Goal: Information Seeking & Learning: Learn about a topic

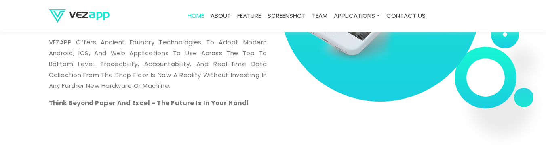
scroll to position [372, 0]
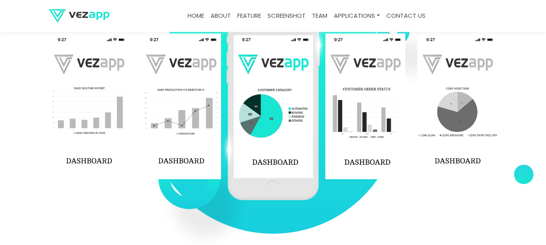
scroll to position [1239, 0]
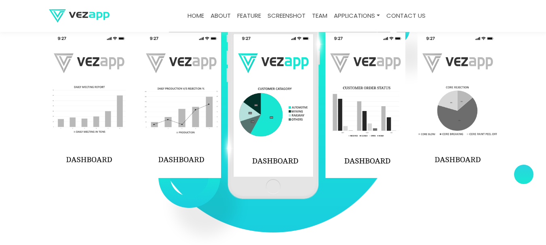
click at [280, 119] on img at bounding box center [273, 105] width 94 height 189
click at [190, 113] on img at bounding box center [181, 105] width 80 height 146
drag, startPoint x: 180, startPoint y: 112, endPoint x: 191, endPoint y: 113, distance: 10.9
click at [181, 112] on img at bounding box center [181, 105] width 80 height 146
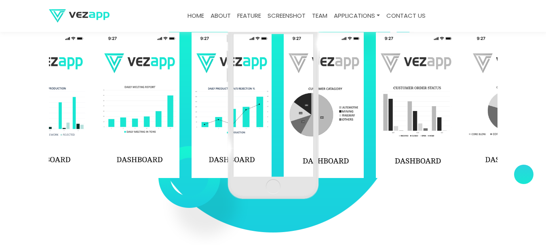
drag, startPoint x: 191, startPoint y: 113, endPoint x: 356, endPoint y: 100, distance: 165.6
click at [340, 96] on div at bounding box center [7, 105] width 1473 height 146
click at [271, 100] on img at bounding box center [231, 105] width 80 height 146
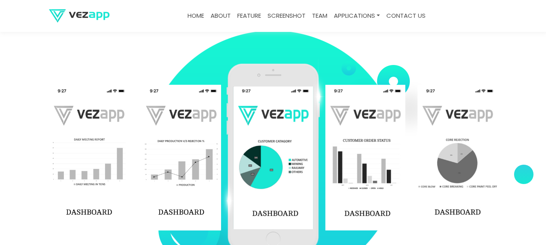
scroll to position [1184, 0]
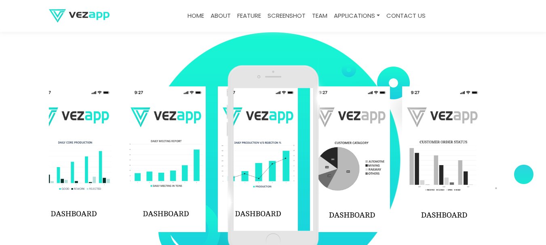
drag, startPoint x: 186, startPoint y: 130, endPoint x: 270, endPoint y: 143, distance: 85.0
click at [269, 143] on div "‹ ›" at bounding box center [273, 160] width 448 height 202
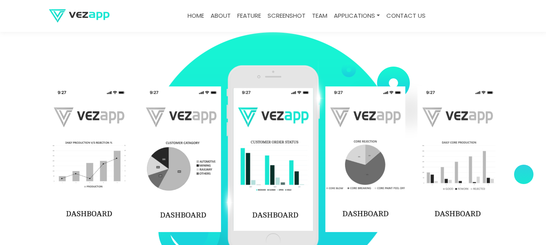
click at [271, 144] on img at bounding box center [273, 159] width 94 height 189
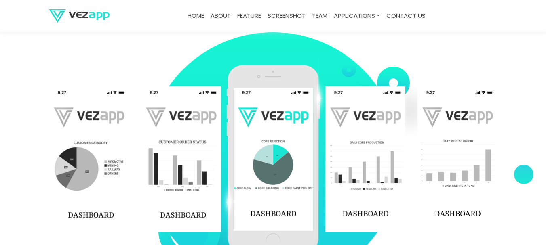
click at [94, 154] on img at bounding box center [89, 159] width 80 height 146
drag, startPoint x: 182, startPoint y: 159, endPoint x: 239, endPoint y: 164, distance: 57.2
click at [129, 163] on img at bounding box center [89, 159] width 80 height 146
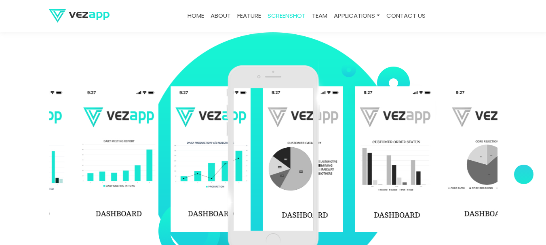
drag, startPoint x: 239, startPoint y: 164, endPoint x: 361, endPoint y: 155, distance: 122.3
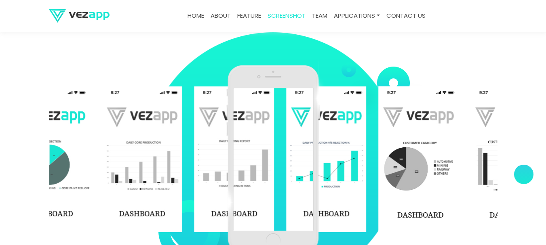
drag, startPoint x: 395, startPoint y: 151, endPoint x: 453, endPoint y: 157, distance: 58.0
click at [445, 155] on img at bounding box center [418, 159] width 80 height 146
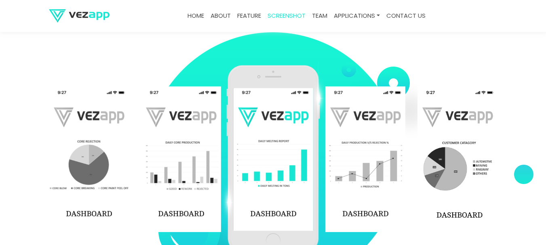
click at [78, 143] on img at bounding box center [89, 159] width 80 height 146
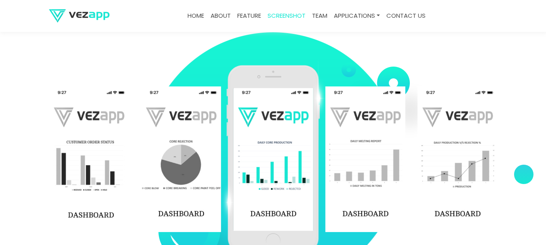
click at [94, 146] on img at bounding box center [89, 159] width 80 height 146
click at [96, 146] on img at bounding box center [89, 159] width 80 height 146
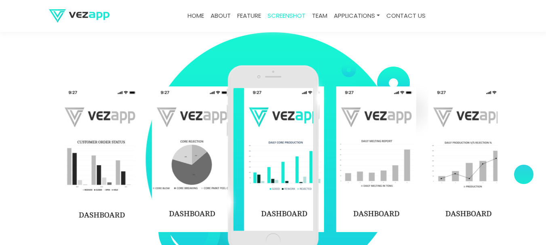
drag, startPoint x: 127, startPoint y: 149, endPoint x: 229, endPoint y: 173, distance: 104.6
click at [139, 170] on img at bounding box center [99, 159] width 80 height 146
click at [228, 173] on div "‹ ›" at bounding box center [273, 160] width 448 height 202
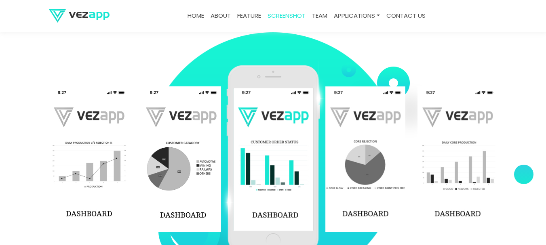
click at [38, 159] on section "‹ ›" at bounding box center [273, 159] width 546 height 283
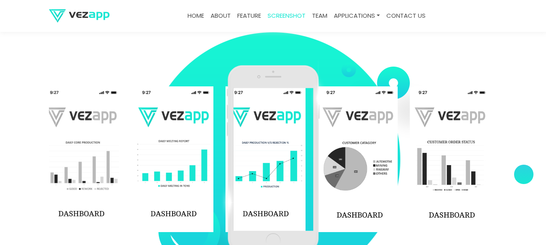
drag, startPoint x: 64, startPoint y: 159, endPoint x: 347, endPoint y: 188, distance: 284.6
click at [310, 185] on div "‹ ›" at bounding box center [273, 160] width 448 height 202
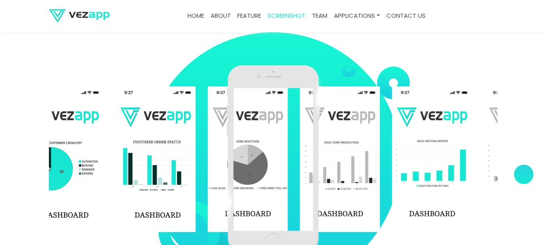
drag, startPoint x: 94, startPoint y: 168, endPoint x: 388, endPoint y: 164, distance: 294.0
click at [288, 163] on img at bounding box center [248, 159] width 80 height 146
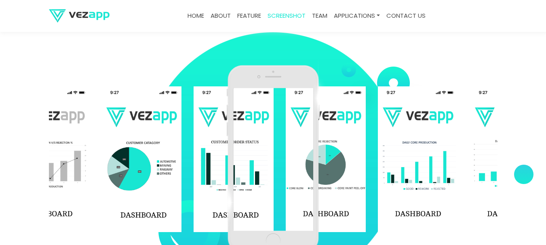
drag, startPoint x: 107, startPoint y: 151, endPoint x: 419, endPoint y: 172, distance: 312.5
click at [458, 172] on div at bounding box center [377, 159] width 1473 height 146
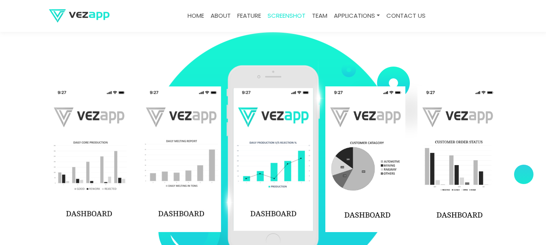
drag, startPoint x: 211, startPoint y: 143, endPoint x: 427, endPoint y: 162, distance: 216.8
click at [221, 160] on img at bounding box center [181, 159] width 80 height 146
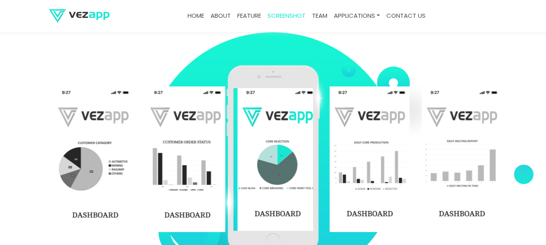
drag, startPoint x: 207, startPoint y: 159, endPoint x: 376, endPoint y: 179, distance: 170.4
click at [225, 179] on img at bounding box center [185, 159] width 80 height 146
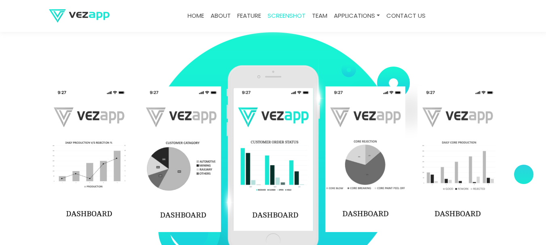
click at [358, 192] on img at bounding box center [365, 159] width 80 height 146
click at [356, 180] on img at bounding box center [365, 159] width 80 height 146
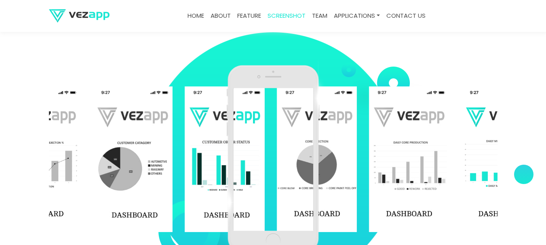
drag, startPoint x: 365, startPoint y: 183, endPoint x: 312, endPoint y: 191, distance: 54.3
click at [315, 190] on div "‹ ›" at bounding box center [273, 160] width 448 height 202
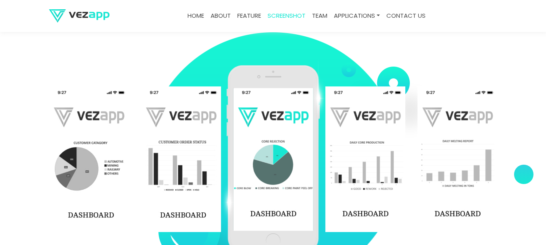
click at [360, 191] on img at bounding box center [365, 159] width 80 height 146
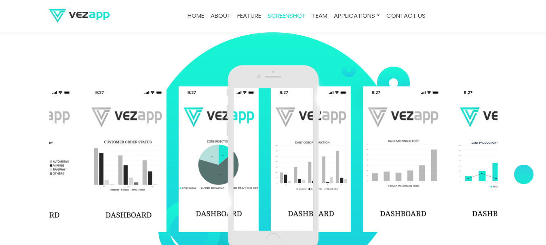
drag, startPoint x: 360, startPoint y: 191, endPoint x: 298, endPoint y: 189, distance: 61.8
click at [299, 189] on div "‹ ›" at bounding box center [273, 160] width 448 height 202
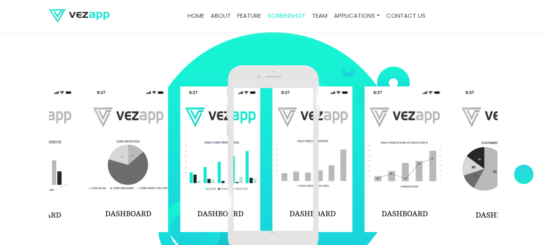
drag, startPoint x: 373, startPoint y: 175, endPoint x: 281, endPoint y: 199, distance: 95.6
click at [281, 199] on div "‹ ›" at bounding box center [273, 160] width 448 height 202
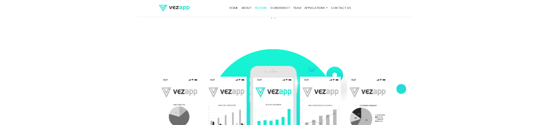
scroll to position [1104, 0]
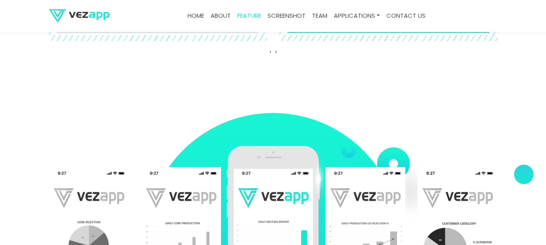
drag, startPoint x: 246, startPoint y: 91, endPoint x: 273, endPoint y: 240, distance: 151.4
click at [273, 240] on img at bounding box center [273, 240] width 94 height 189
drag, startPoint x: 229, startPoint y: 62, endPoint x: 252, endPoint y: 236, distance: 175.2
click at [252, 236] on img at bounding box center [273, 240] width 94 height 189
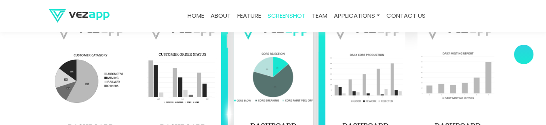
scroll to position [1211, 0]
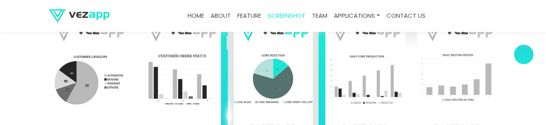
drag, startPoint x: 384, startPoint y: 102, endPoint x: 330, endPoint y: 105, distance: 53.8
click at [332, 105] on img at bounding box center [365, 73] width 80 height 146
click at [331, 105] on img at bounding box center [365, 73] width 80 height 146
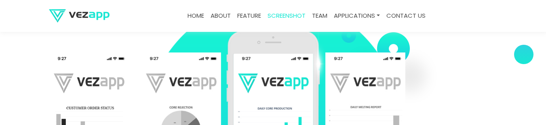
scroll to position [1158, 0]
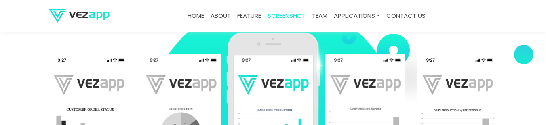
click at [375, 102] on img at bounding box center [365, 127] width 80 height 146
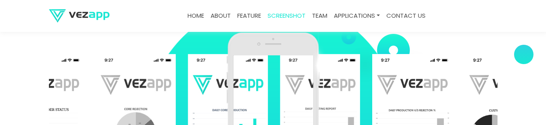
click at [328, 100] on img at bounding box center [320, 127] width 80 height 146
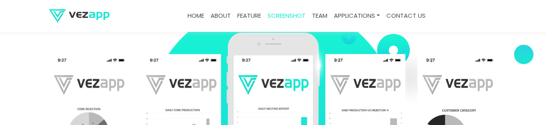
click at [392, 87] on img at bounding box center [365, 127] width 80 height 146
drag, startPoint x: 392, startPoint y: 87, endPoint x: 332, endPoint y: 94, distance: 60.6
click at [392, 87] on img at bounding box center [365, 127] width 80 height 146
click at [338, 93] on img at bounding box center [365, 127] width 80 height 146
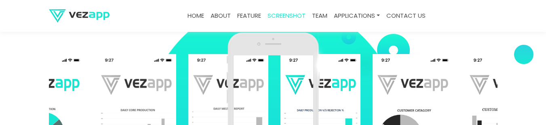
click at [331, 94] on img at bounding box center [320, 127] width 80 height 146
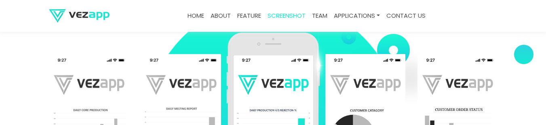
click at [376, 85] on img at bounding box center [365, 127] width 80 height 146
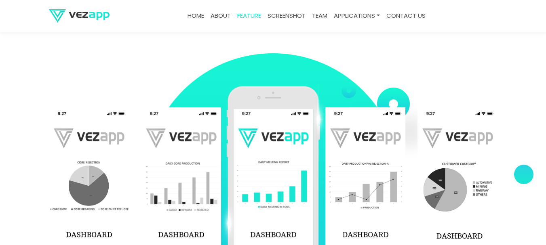
scroll to position [1163, 0]
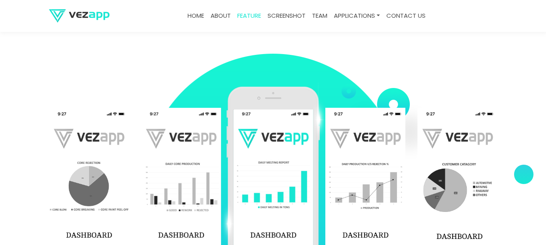
click at [271, 107] on img at bounding box center [273, 180] width 94 height 189
drag, startPoint x: 271, startPoint y: 107, endPoint x: 272, endPoint y: 101, distance: 5.7
click at [279, 139] on img at bounding box center [273, 180] width 94 height 189
drag, startPoint x: 283, startPoint y: 103, endPoint x: 417, endPoint y: 29, distance: 153.4
click at [294, 109] on img at bounding box center [273, 180] width 94 height 189
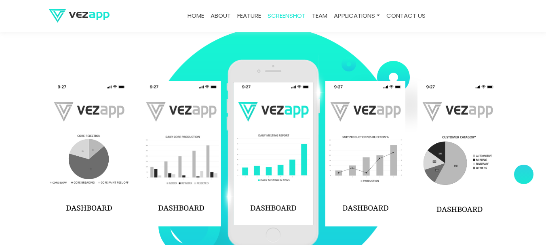
scroll to position [1217, 0]
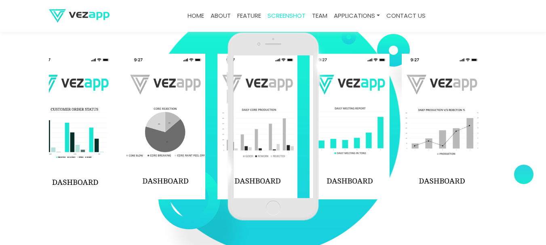
drag, startPoint x: 205, startPoint y: 132, endPoint x: 282, endPoint y: 152, distance: 80.0
click at [282, 151] on div "‹ ›" at bounding box center [273, 127] width 448 height 202
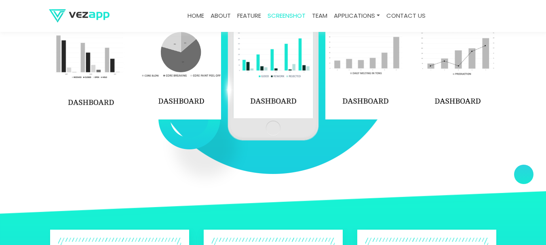
scroll to position [1298, 0]
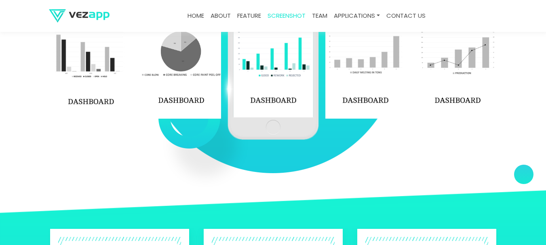
drag, startPoint x: 527, startPoint y: 142, endPoint x: 476, endPoint y: 143, distance: 50.9
click at [476, 143] on section "‹ ›" at bounding box center [273, 46] width 546 height 283
click at [526, 171] on div at bounding box center [523, 174] width 20 height 20
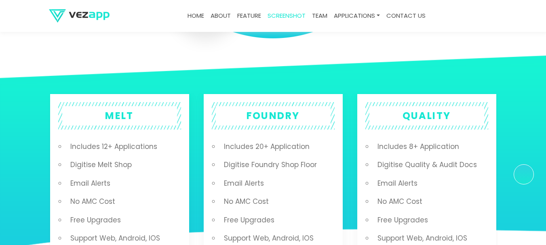
scroll to position [1481, 0]
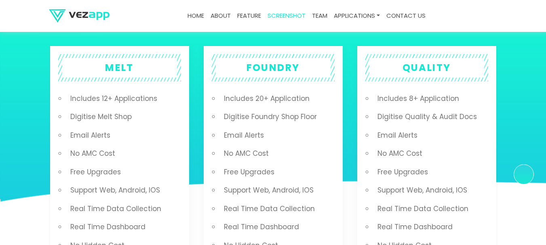
drag, startPoint x: 171, startPoint y: 135, endPoint x: 168, endPoint y: 128, distance: 7.4
click at [171, 134] on li "Email Alerts" at bounding box center [123, 135] width 115 height 19
click at [123, 71] on h2 "MELT" at bounding box center [119, 67] width 115 height 19
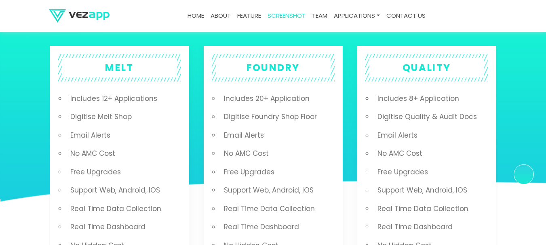
click at [123, 71] on h2 "MELT" at bounding box center [119, 67] width 115 height 19
click at [123, 67] on h2 "MELT" at bounding box center [119, 67] width 115 height 19
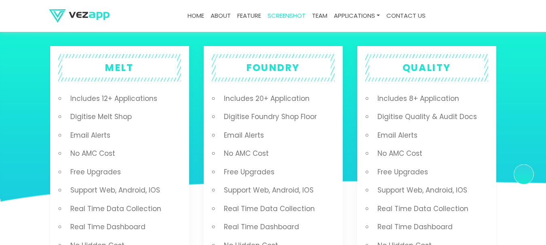
click at [123, 67] on h2 "MELT" at bounding box center [119, 67] width 115 height 19
drag, startPoint x: 123, startPoint y: 67, endPoint x: 147, endPoint y: 75, distance: 24.5
click at [147, 75] on h2 "MELT" at bounding box center [119, 67] width 115 height 19
drag, startPoint x: 146, startPoint y: 64, endPoint x: 132, endPoint y: 69, distance: 14.6
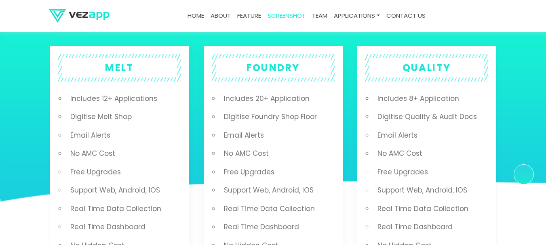
drag, startPoint x: 130, startPoint y: 67, endPoint x: 126, endPoint y: 58, distance: 10.3
drag, startPoint x: 124, startPoint y: 58, endPoint x: 100, endPoint y: 71, distance: 27.8
click at [100, 71] on h2 "MELT" at bounding box center [119, 67] width 115 height 19
click at [106, 99] on li "Includes 12+ Applications" at bounding box center [123, 99] width 115 height 19
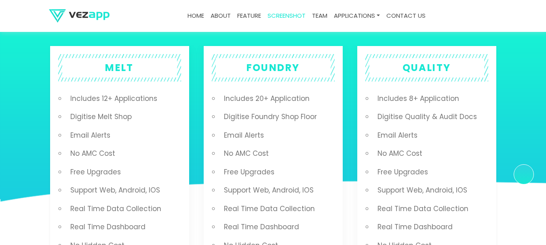
click at [106, 99] on li "Includes 12+ Applications" at bounding box center [123, 99] width 115 height 19
click at [108, 108] on li "Digitise Melt Shop" at bounding box center [123, 117] width 115 height 19
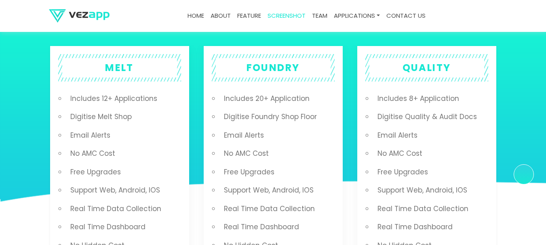
click at [108, 108] on li "Digitise Melt Shop" at bounding box center [123, 117] width 115 height 19
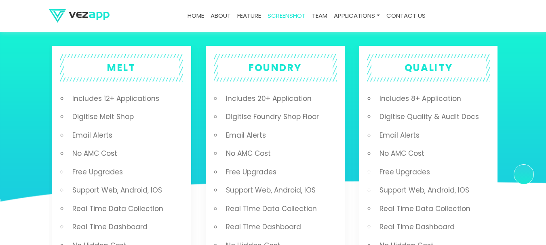
drag, startPoint x: 111, startPoint y: 109, endPoint x: 220, endPoint y: 126, distance: 110.9
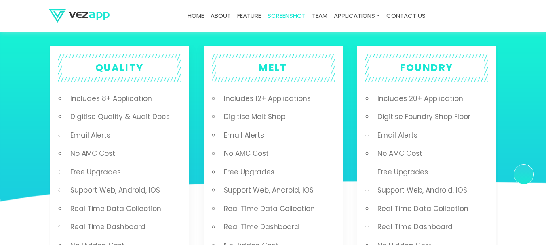
click at [153, 136] on li "Email Alerts" at bounding box center [123, 135] width 115 height 19
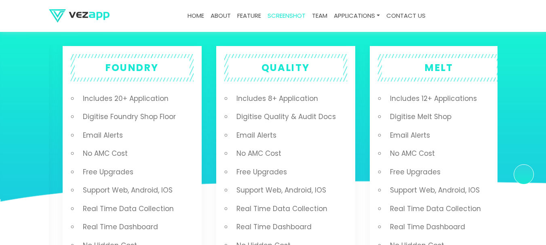
drag, startPoint x: 202, startPoint y: 136, endPoint x: 417, endPoint y: 148, distance: 215.5
click at [347, 146] on ul "Includes 8+ Application Digitise Quality & Audit Docs Email Alerts No AMC Cost …" at bounding box center [289, 182] width 115 height 184
click at [347, 147] on li "No AMC Cost" at bounding box center [289, 154] width 115 height 19
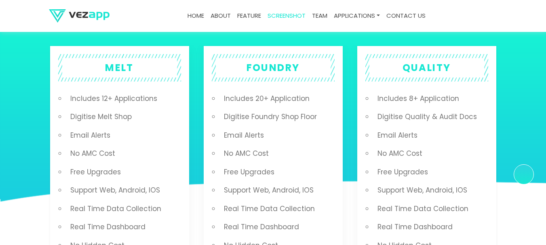
drag, startPoint x: 123, startPoint y: 118, endPoint x: 137, endPoint y: 120, distance: 14.8
click at [123, 118] on li "Digitise Melt Shop" at bounding box center [123, 117] width 115 height 19
click at [139, 120] on div "MELT Includes 12+ Applications Digitise Melt Shop Email Alerts No AMC Cost Free…" at bounding box center [278, 172] width 1381 height 255
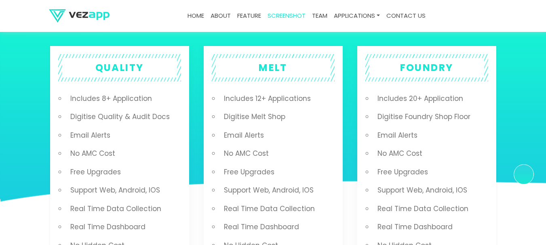
click at [122, 118] on li "Digitise Quality & Audit Docs" at bounding box center [123, 117] width 115 height 19
drag, startPoint x: 122, startPoint y: 118, endPoint x: 128, endPoint y: 119, distance: 5.5
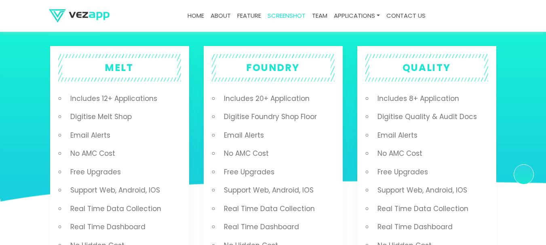
click at [133, 122] on li "Digitise Melt Shop" at bounding box center [123, 117] width 115 height 19
click at [156, 128] on li "Email Alerts" at bounding box center [123, 135] width 115 height 19
click at [136, 124] on li "Digitise Melt Shop" at bounding box center [123, 117] width 115 height 19
drag, startPoint x: 136, startPoint y: 124, endPoint x: 145, endPoint y: 127, distance: 10.0
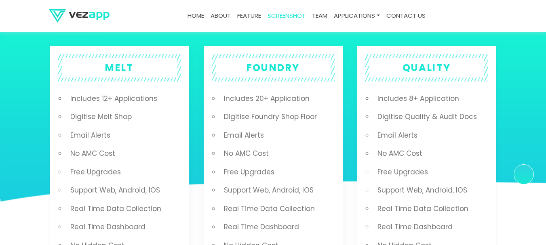
click at [144, 126] on div "MELT Includes 12+ Applications Digitise Melt Shop Email Alerts No AMC Cost Free…" at bounding box center [278, 172] width 1381 height 255
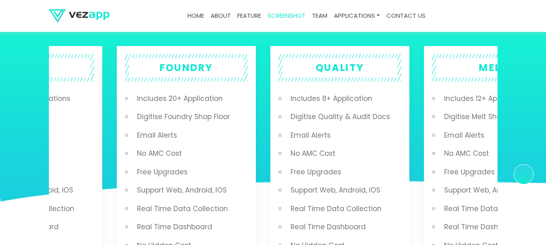
drag, startPoint x: 145, startPoint y: 127, endPoint x: 509, endPoint y: 150, distance: 364.6
click at [509, 150] on section "MELT Includes 12+ Applications Digitise Melt Shop Email Alerts No AMC Cost Free…" at bounding box center [273, 172] width 546 height 336
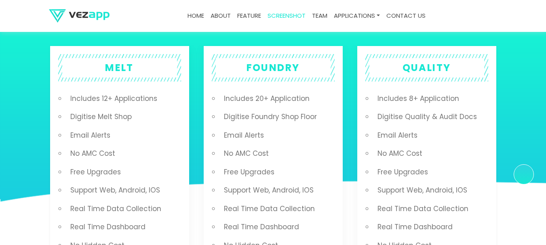
drag, startPoint x: 132, startPoint y: 139, endPoint x: 171, endPoint y: 143, distance: 39.0
click at [148, 141] on div "MELT Includes 12+ Applications Digitise Melt Shop Email Alerts No AMC Cost Free…" at bounding box center [278, 172] width 1381 height 255
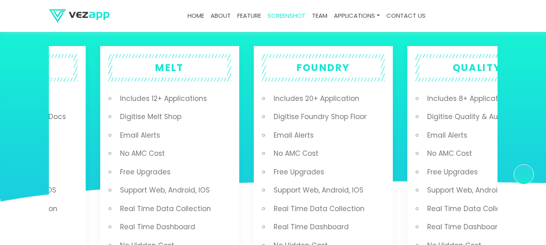
drag, startPoint x: 171, startPoint y: 143, endPoint x: 183, endPoint y: 146, distance: 12.8
click at [183, 146] on ul "Includes 12+ Applications Digitise Melt Shop Email Alerts No AMC Cost Free Upgr…" at bounding box center [173, 182] width 115 height 184
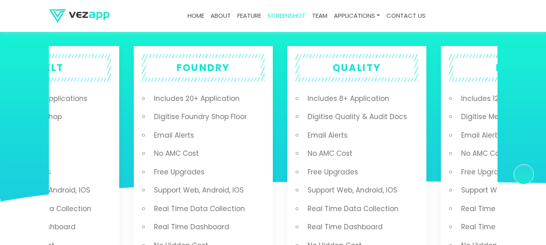
drag, startPoint x: 150, startPoint y: 156, endPoint x: 389, endPoint y: 193, distance: 241.9
click at [389, 193] on ul "Includes 8+ Application Digitise Quality & Audit Docs Email Alerts No AMC Cost …" at bounding box center [360, 182] width 115 height 184
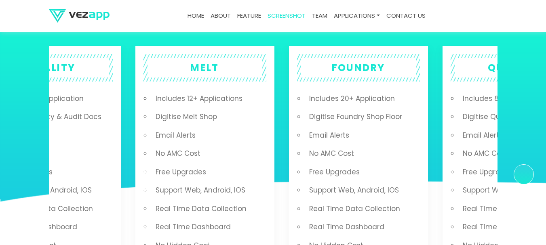
drag, startPoint x: 154, startPoint y: 151, endPoint x: 270, endPoint y: 178, distance: 119.4
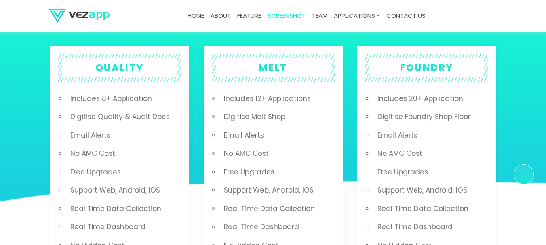
click at [15, 155] on section "MELT Includes 12+ Applications Digitise Melt Shop Email Alerts No AMC Cost Free…" at bounding box center [273, 172] width 546 height 336
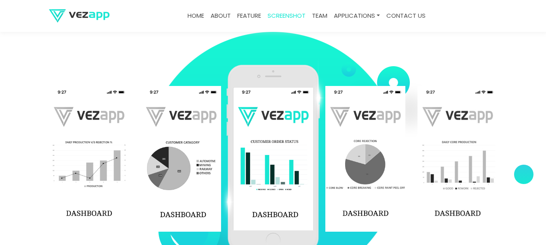
scroll to position [1184, 0]
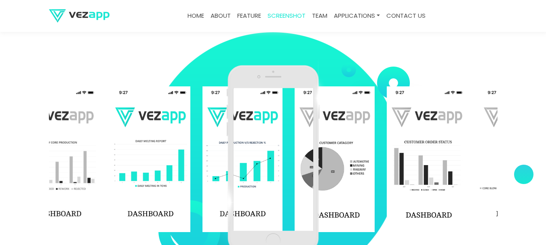
drag, startPoint x: 62, startPoint y: 151, endPoint x: 241, endPoint y: 160, distance: 179.1
click at [234, 157] on div "‹ ›" at bounding box center [273, 160] width 448 height 202
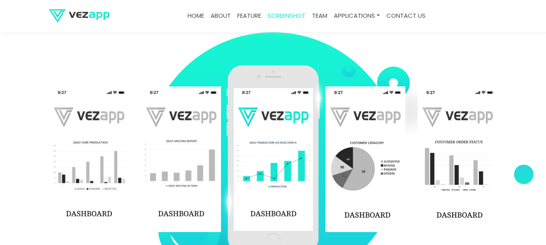
click at [99, 151] on img at bounding box center [89, 159] width 80 height 146
drag, startPoint x: 103, startPoint y: 151, endPoint x: 207, endPoint y: 146, distance: 103.9
click at [117, 151] on img at bounding box center [89, 159] width 80 height 146
drag, startPoint x: 207, startPoint y: 146, endPoint x: 237, endPoint y: 150, distance: 30.1
click at [227, 147] on div "‹ ›" at bounding box center [273, 160] width 448 height 202
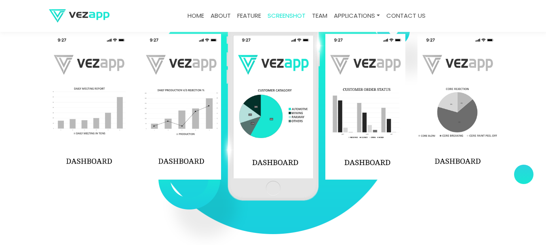
scroll to position [1239, 0]
